Goal: Task Accomplishment & Management: Manage account settings

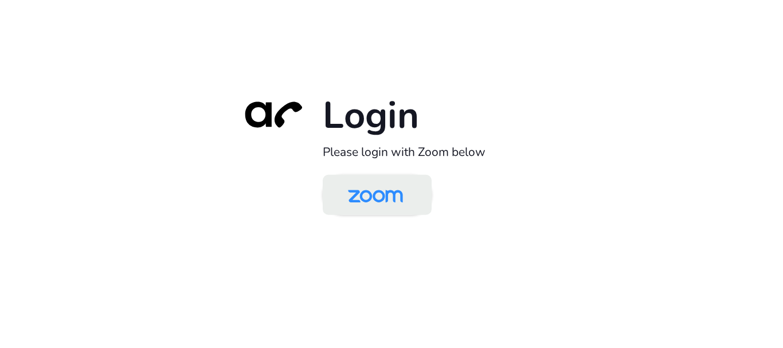
click at [387, 201] on img at bounding box center [375, 195] width 79 height 37
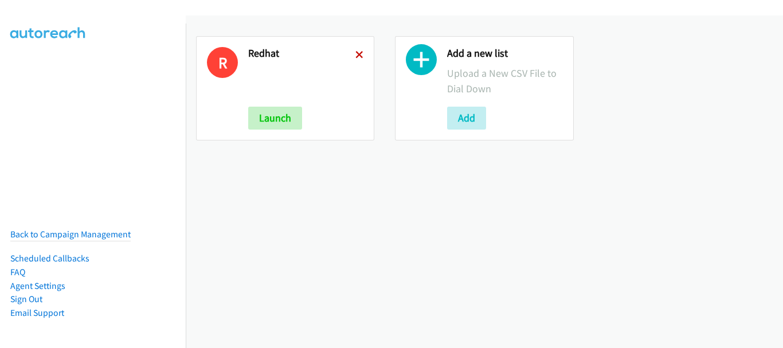
click at [359, 58] on icon at bounding box center [360, 56] width 8 height 8
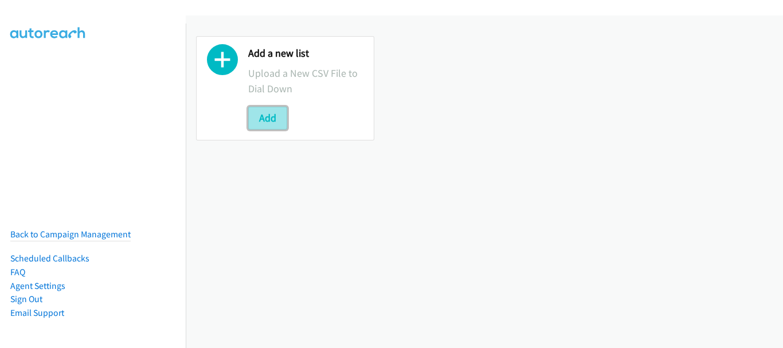
click at [258, 116] on button "Add" at bounding box center [267, 118] width 39 height 23
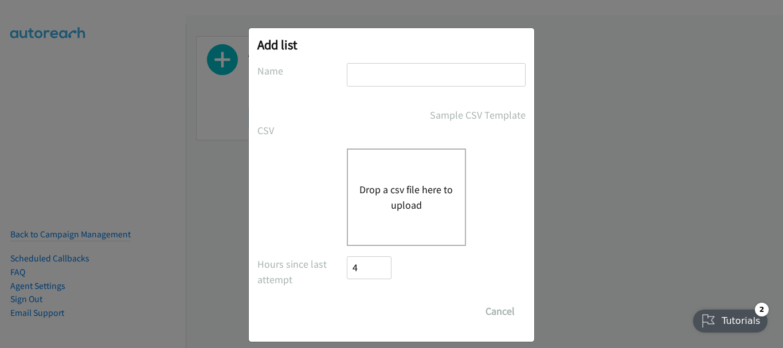
click at [397, 73] on input "text" at bounding box center [436, 75] width 179 height 24
type input "splunk"
